Goal: Task Accomplishment & Management: Manage account settings

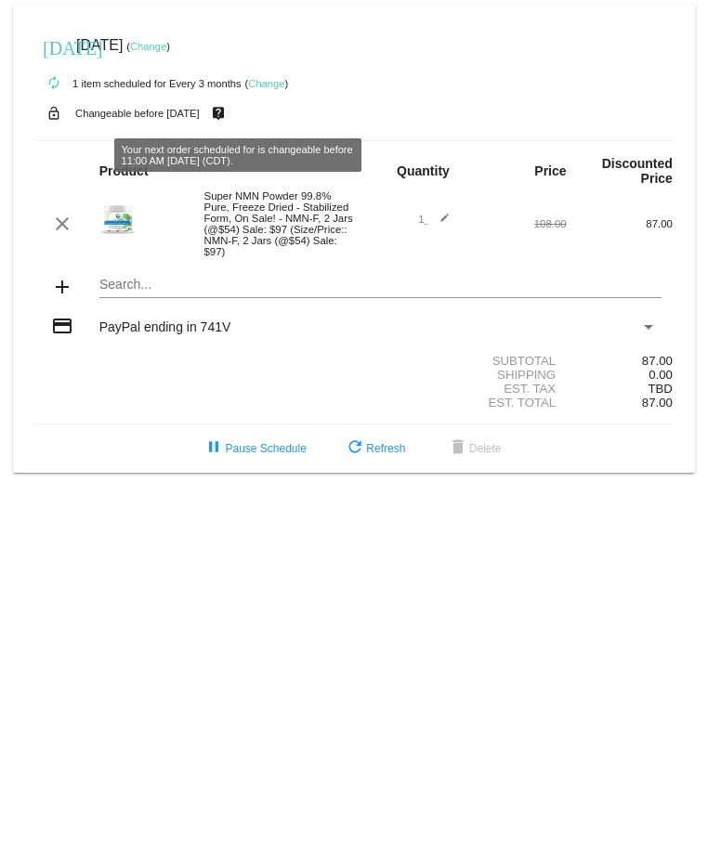
click at [229, 113] on mat-icon "live_help" at bounding box center [218, 113] width 22 height 24
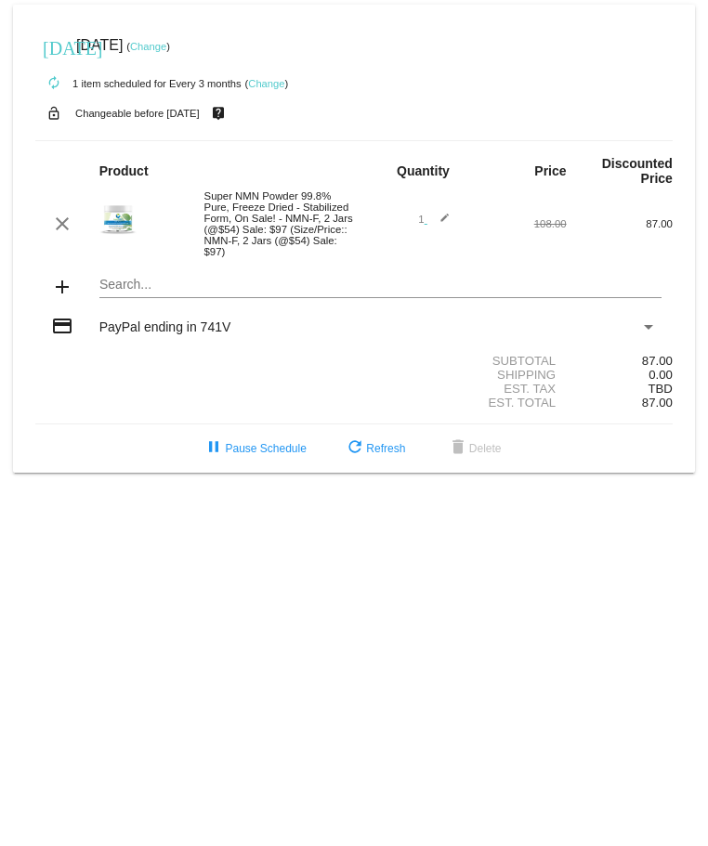
click at [166, 51] on link "Change" at bounding box center [148, 46] width 36 height 11
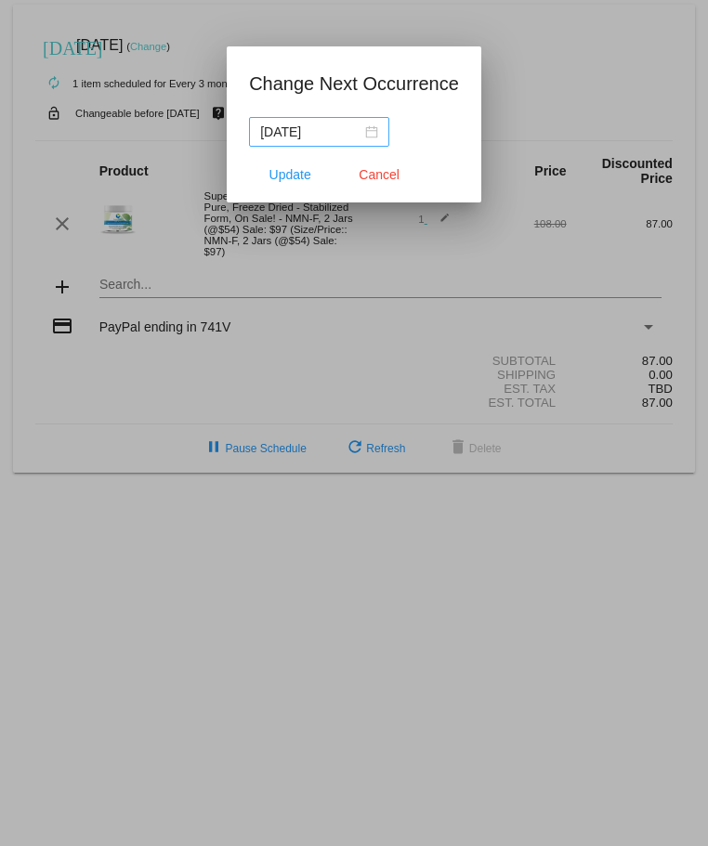
click at [370, 130] on div "2025-10-30" at bounding box center [319, 132] width 118 height 20
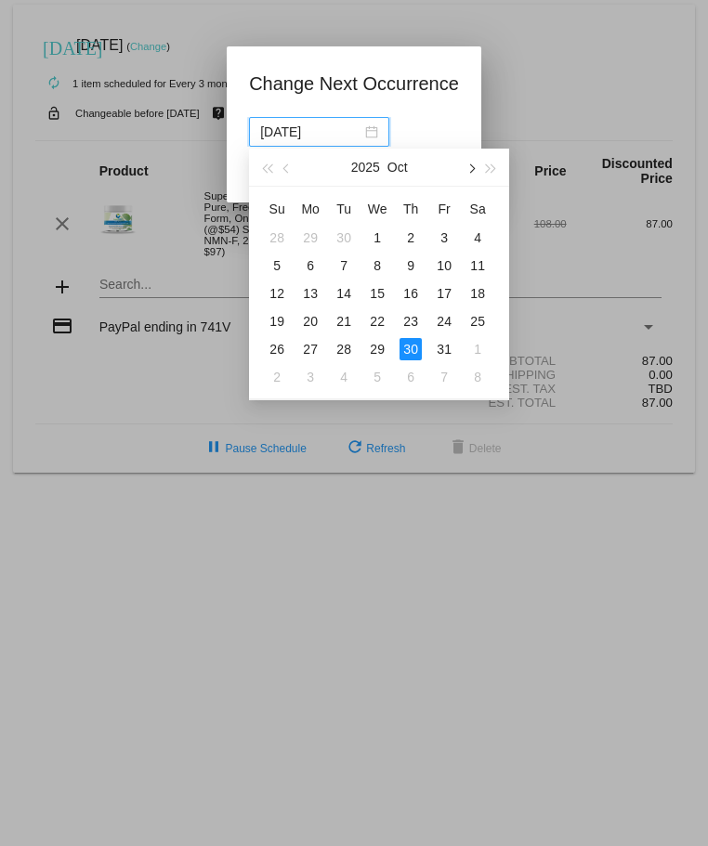
click at [470, 138] on span "button" at bounding box center [470, 168] width 9 height 9
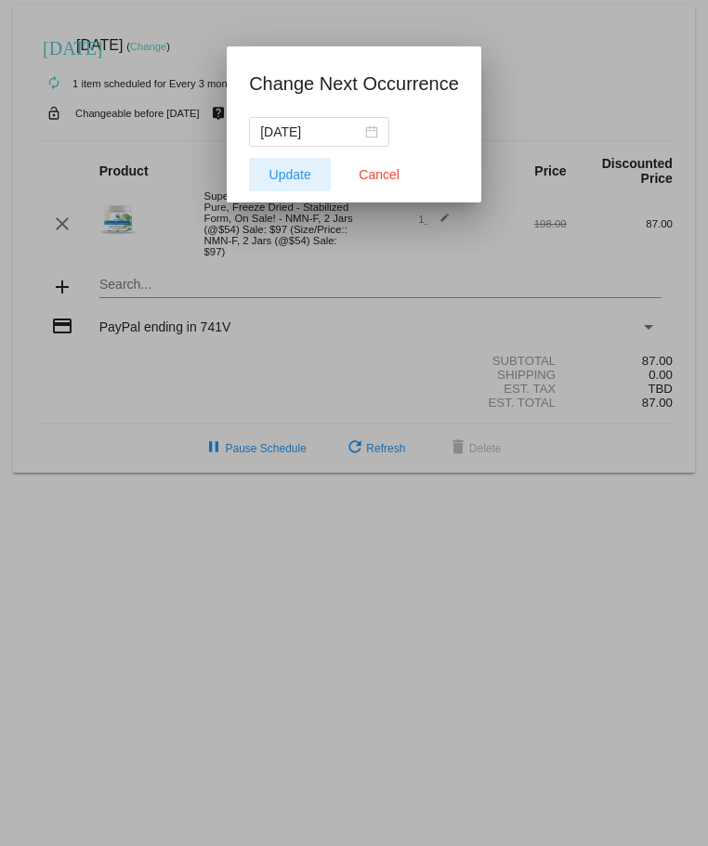
click at [281, 138] on span "Update" at bounding box center [290, 174] width 42 height 15
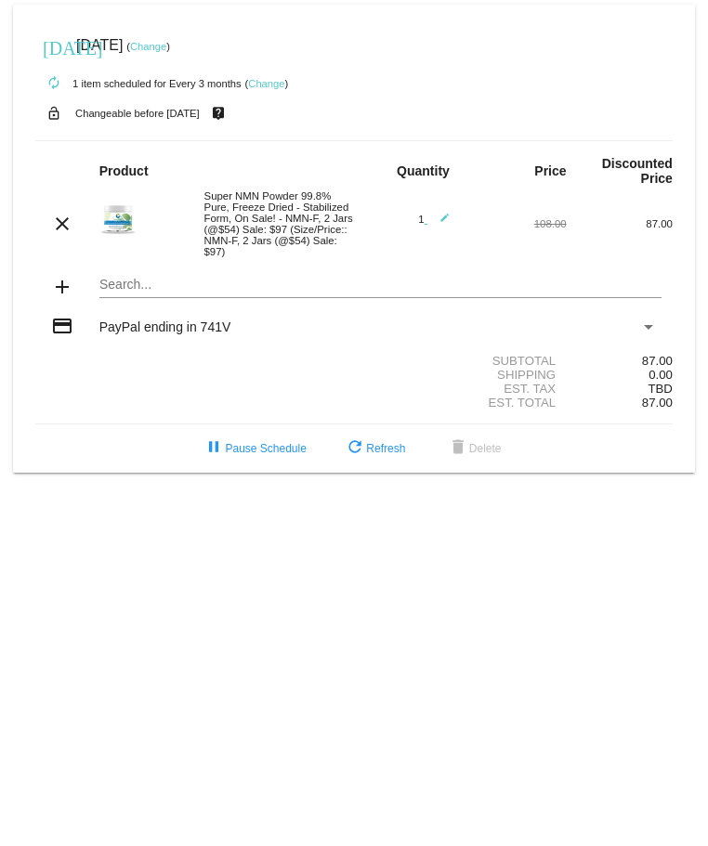
click at [260, 84] on link "Change" at bounding box center [266, 83] width 36 height 11
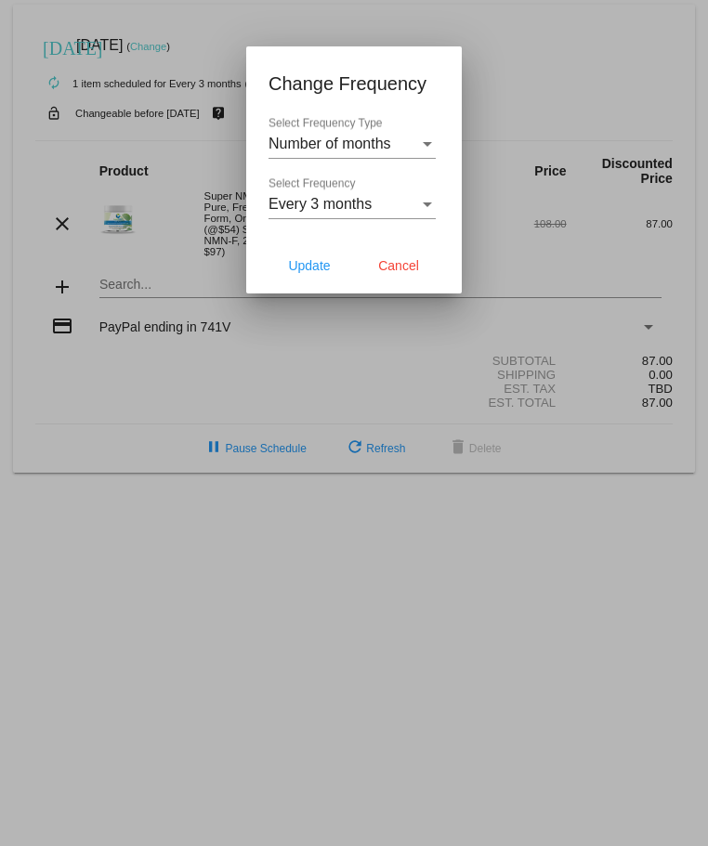
click at [588, 92] on div at bounding box center [354, 423] width 708 height 846
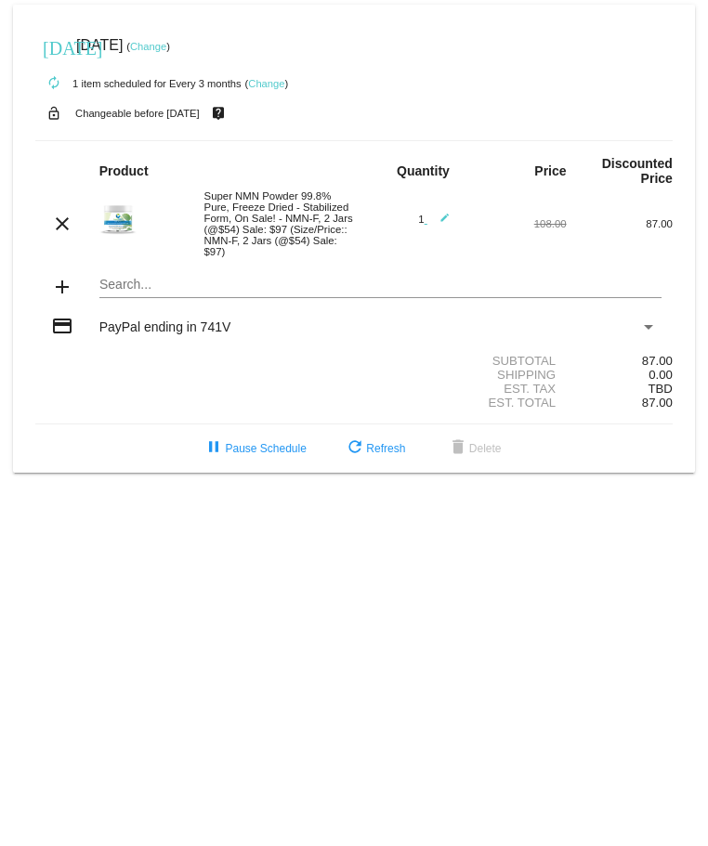
click at [166, 48] on link "Change" at bounding box center [148, 46] width 36 height 11
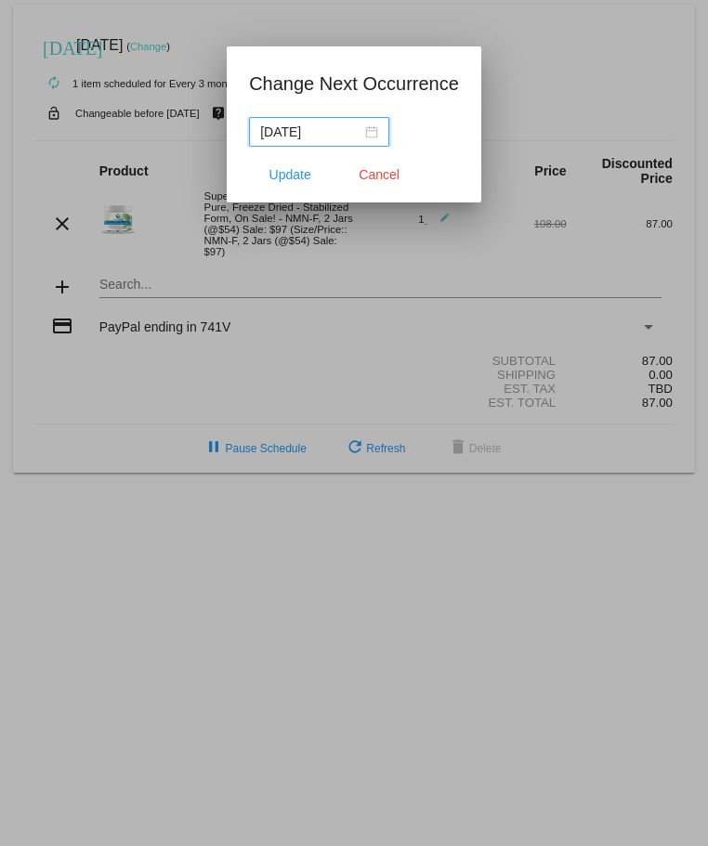
click at [372, 135] on div "2025-10-30" at bounding box center [319, 132] width 118 height 20
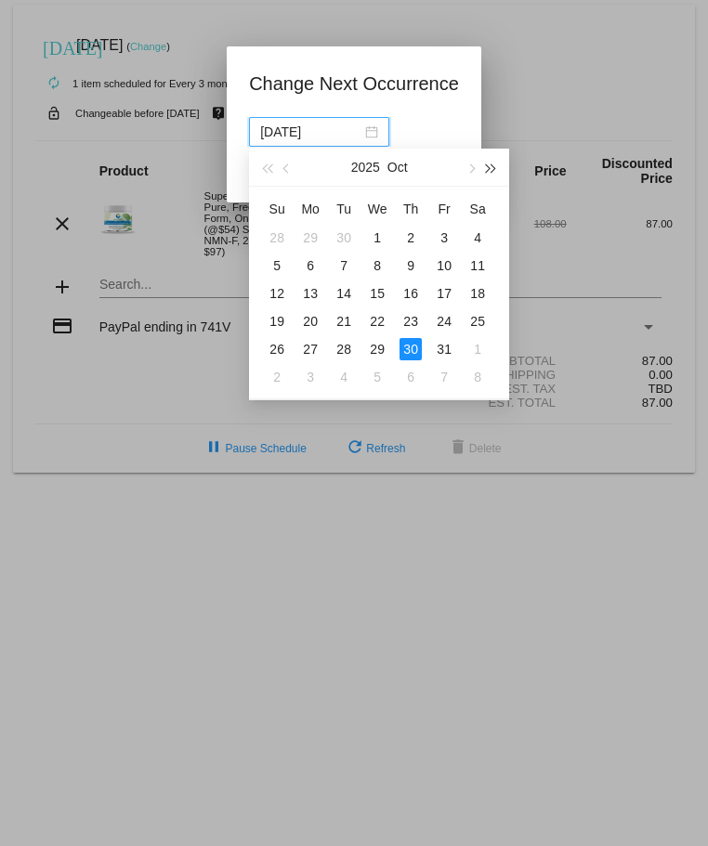
click at [487, 138] on span "button" at bounding box center [491, 168] width 9 height 9
click at [269, 138] on button "button" at bounding box center [266, 167] width 20 height 37
click at [468, 138] on button "button" at bounding box center [470, 167] width 20 height 37
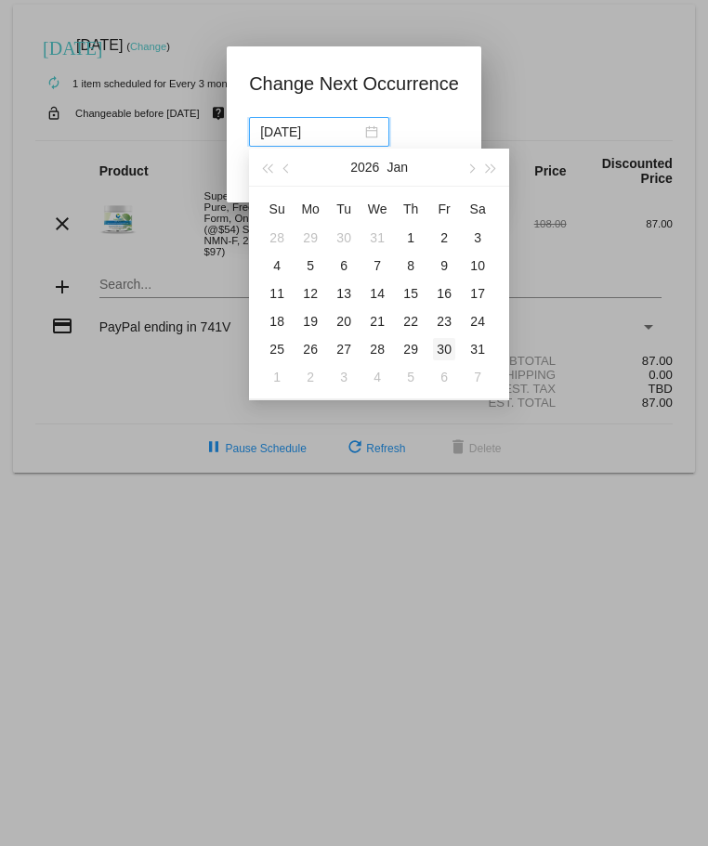
click at [441, 138] on div "30" at bounding box center [444, 349] width 22 height 22
type input "2026-01-30"
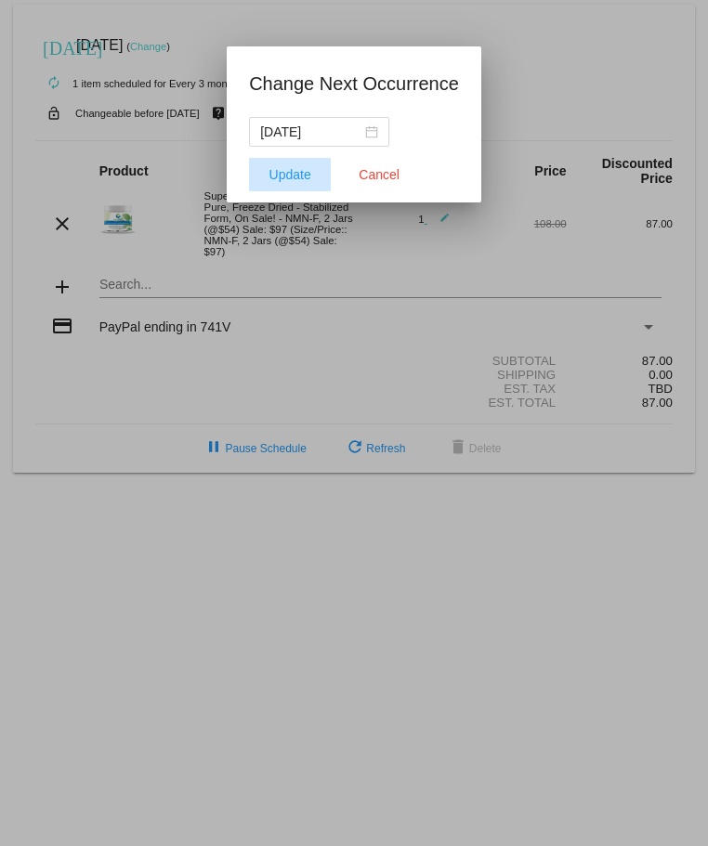
click at [280, 138] on span "Update" at bounding box center [290, 174] width 42 height 15
